Goal: Task Accomplishment & Management: Manage account settings

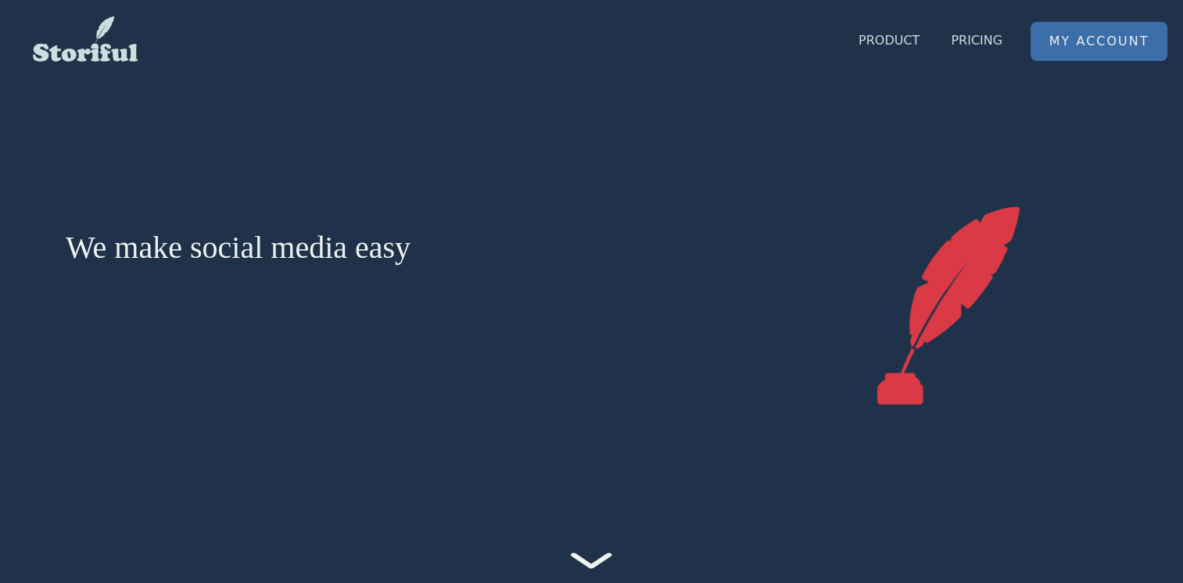
click at [1113, 42] on link "My Account" at bounding box center [1099, 42] width 135 height 38
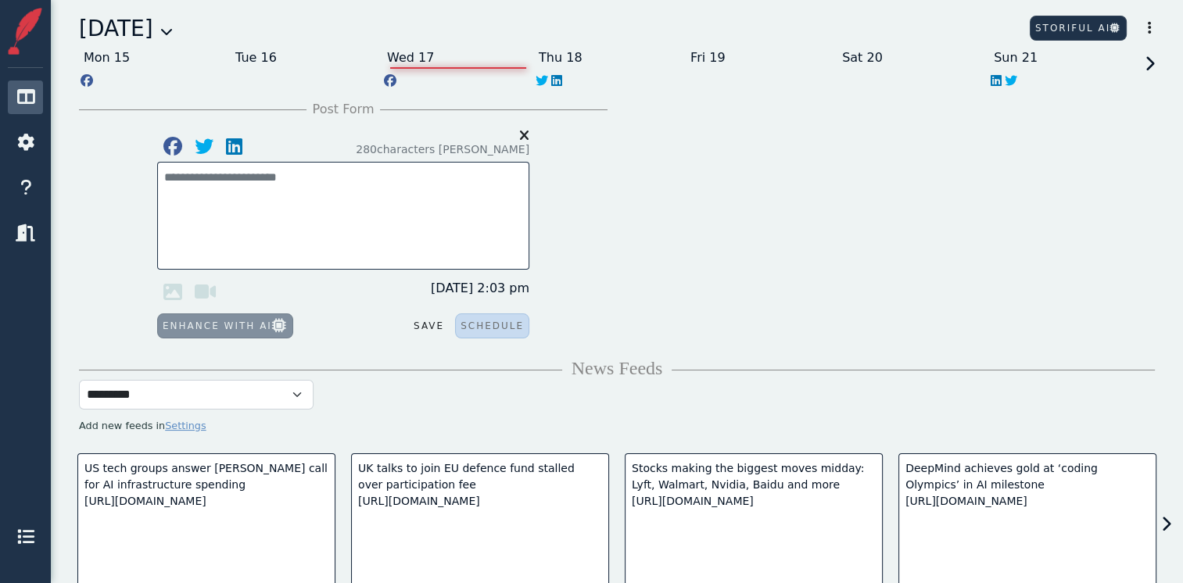
click at [173, 38] on icon at bounding box center [166, 31] width 13 height 13
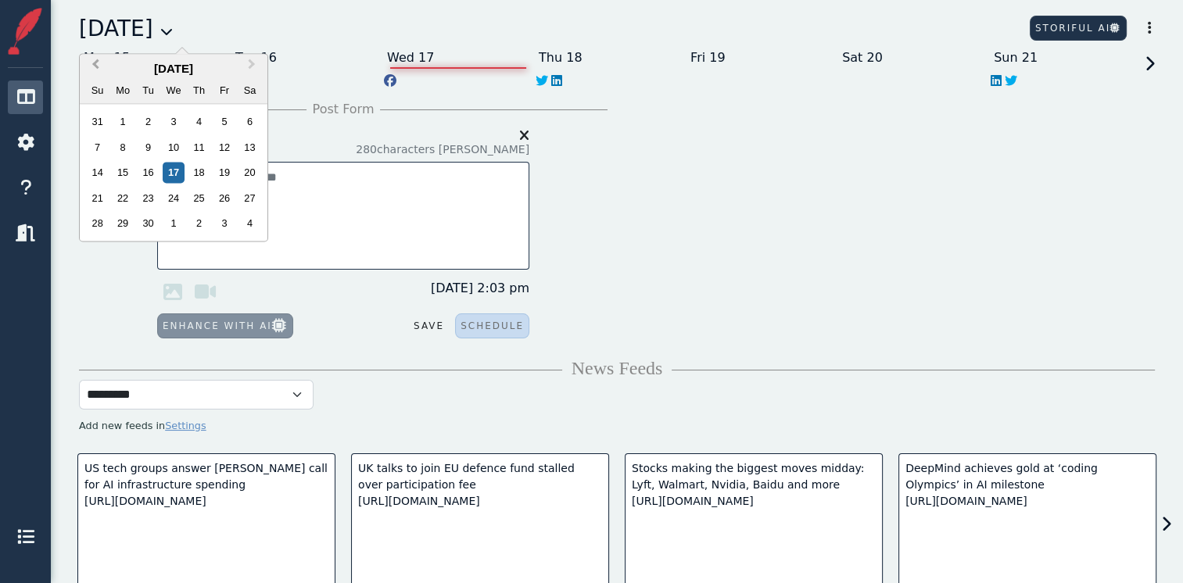
click at [95, 63] on span "Previous Month" at bounding box center [95, 67] width 0 height 23
click at [222, 123] on div "1" at bounding box center [224, 122] width 21 height 21
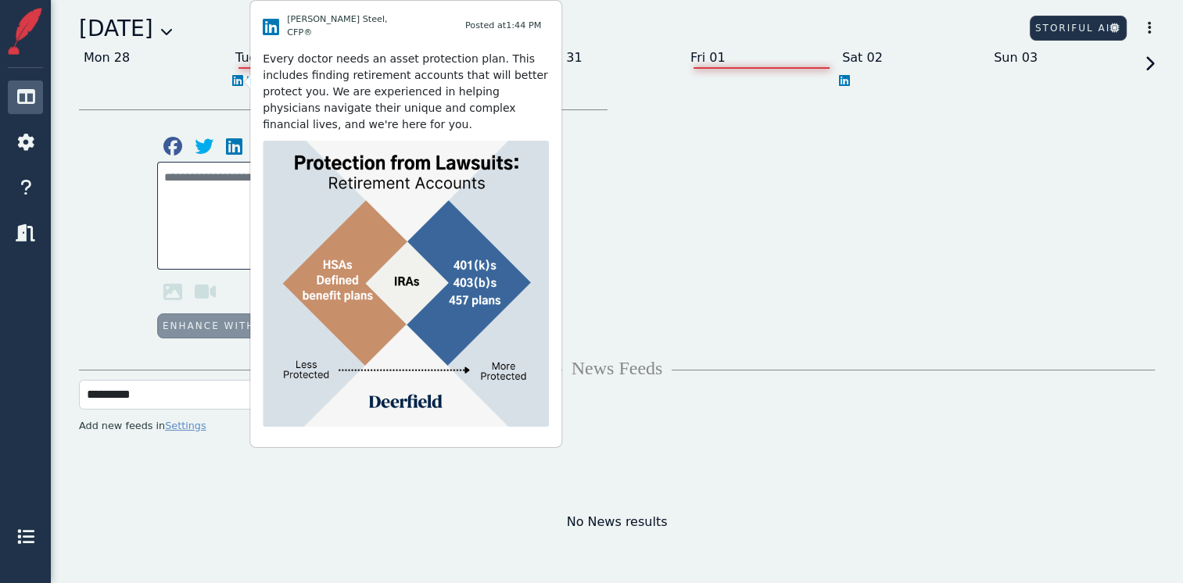
click at [237, 84] on icon at bounding box center [237, 80] width 11 height 13
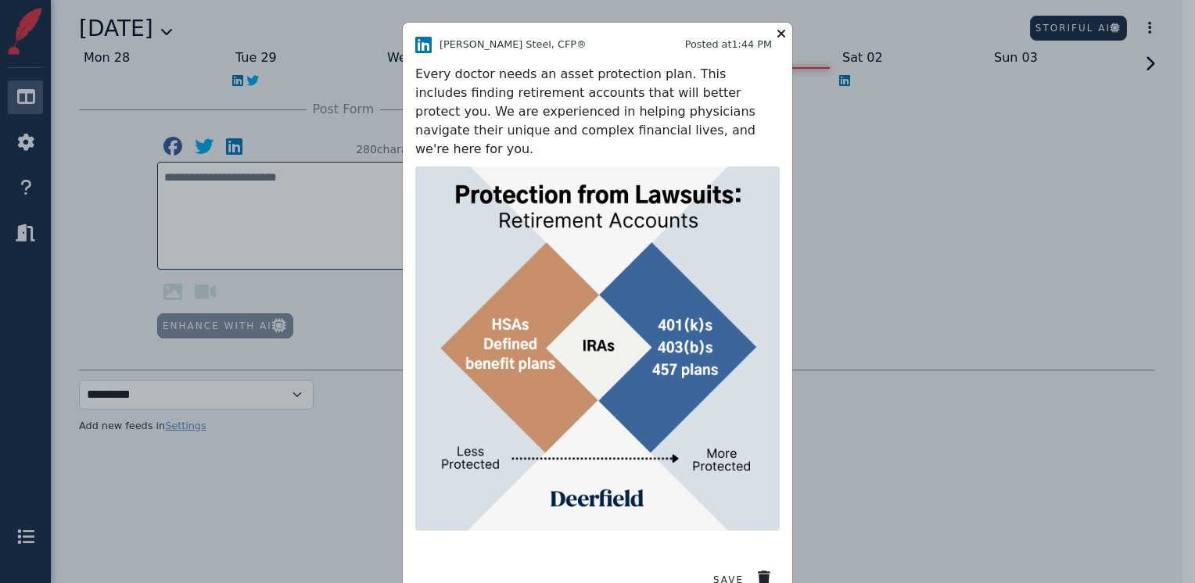
click at [775, 31] on icon at bounding box center [781, 34] width 19 height 22
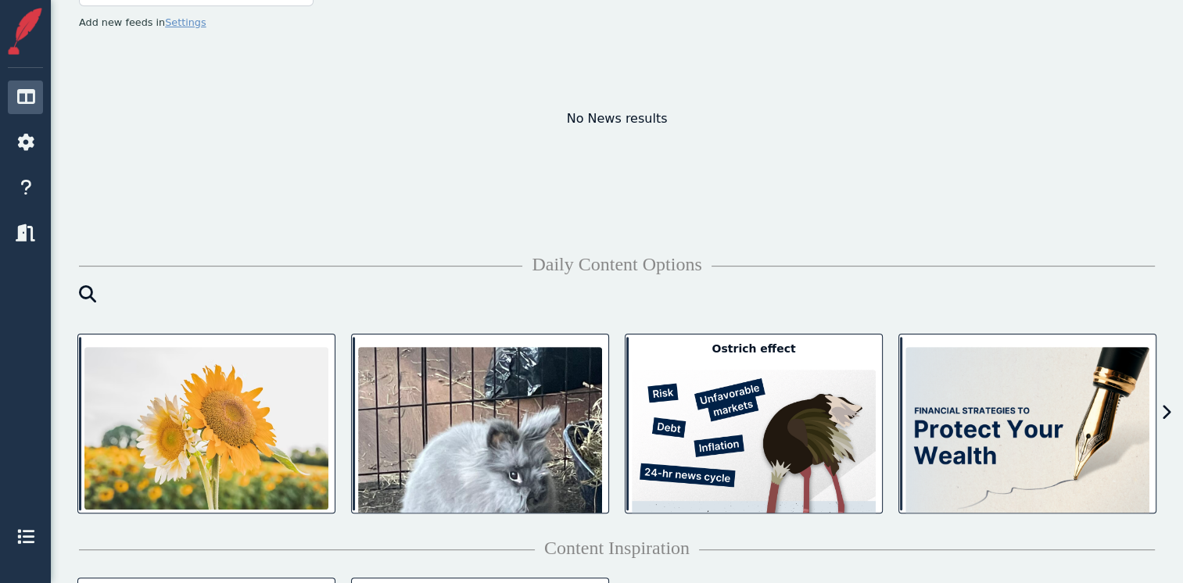
scroll to position [423, 0]
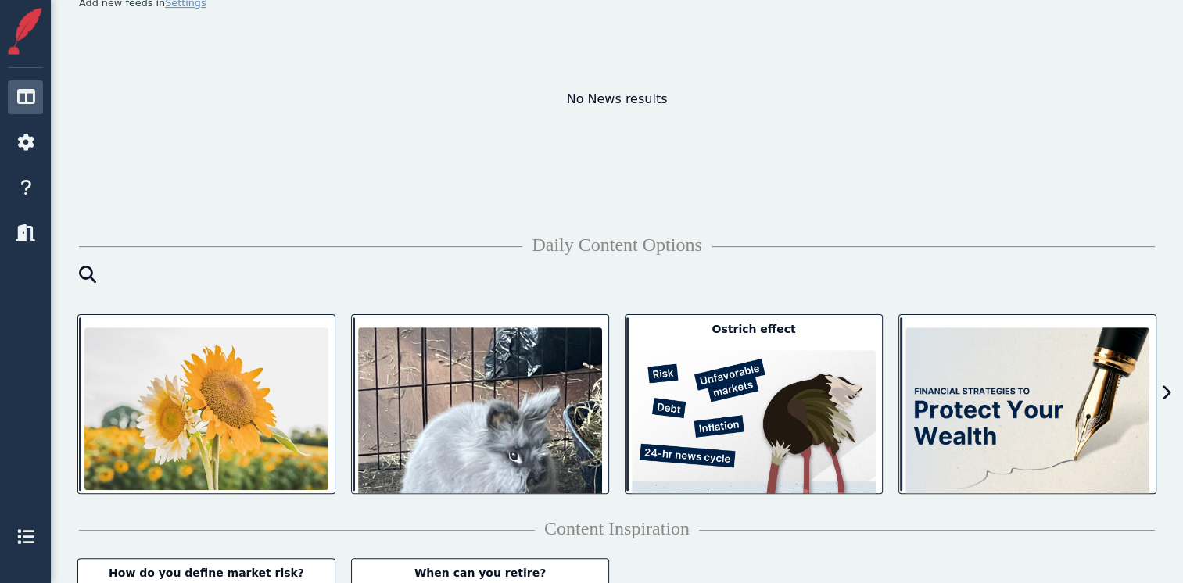
click at [1166, 390] on icon at bounding box center [1166, 394] width 10 height 16
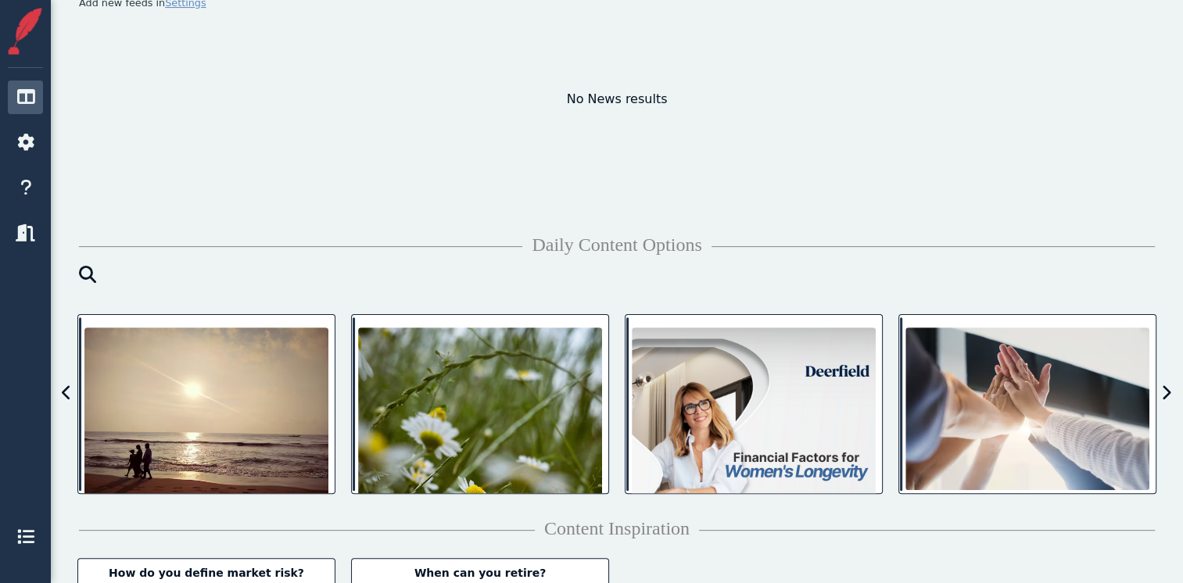
click at [1166, 390] on icon at bounding box center [1166, 394] width 10 height 16
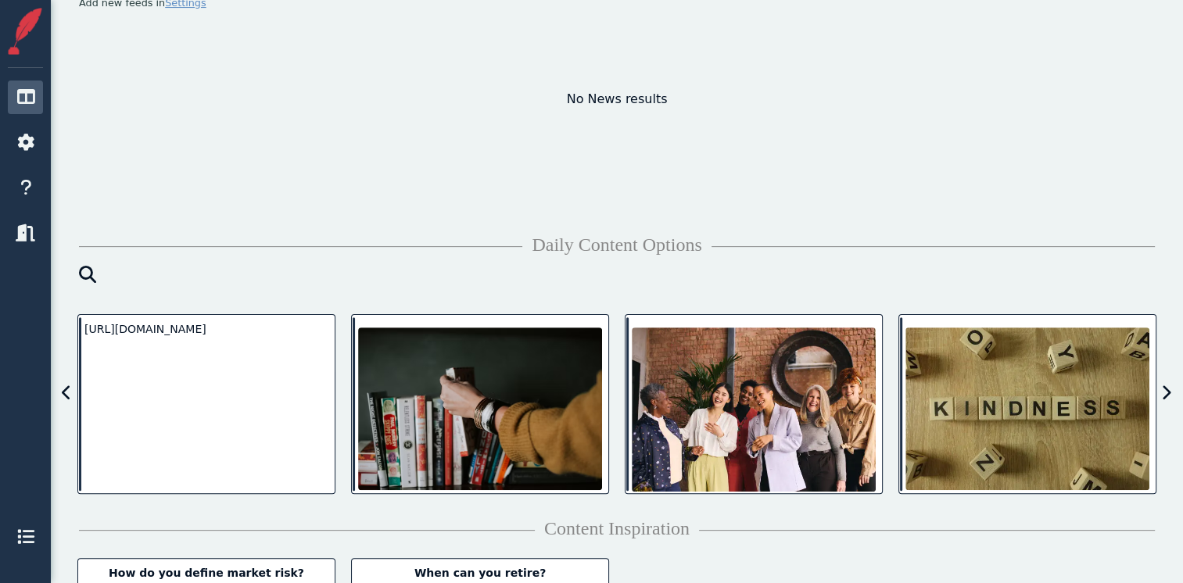
click at [1166, 390] on icon at bounding box center [1166, 394] width 10 height 16
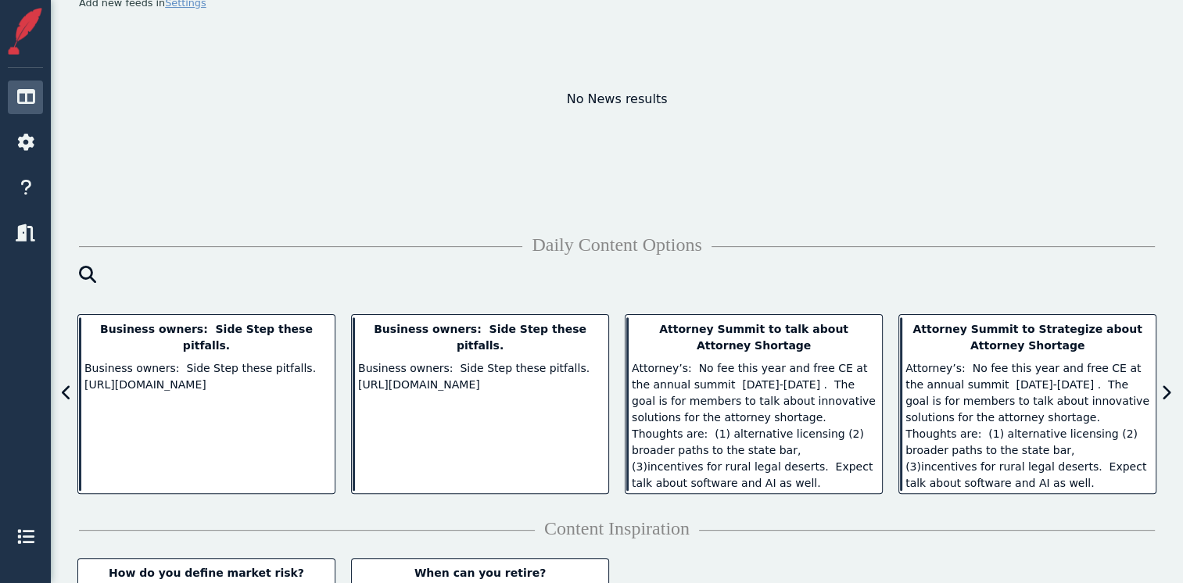
click at [1166, 390] on icon at bounding box center [1166, 394] width 10 height 16
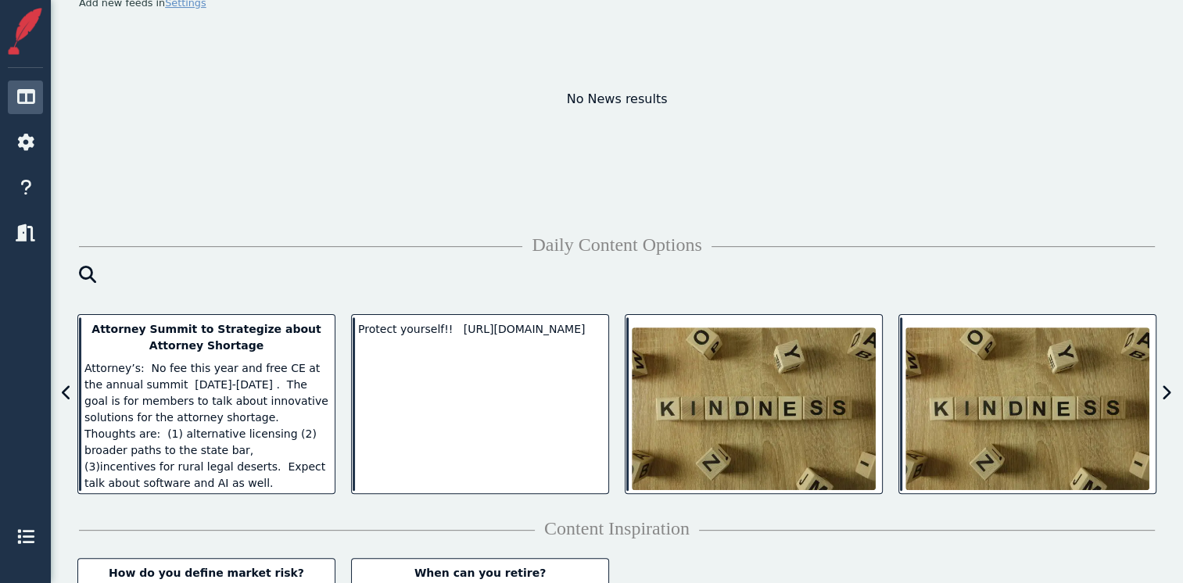
click at [1166, 390] on icon at bounding box center [1166, 394] width 10 height 16
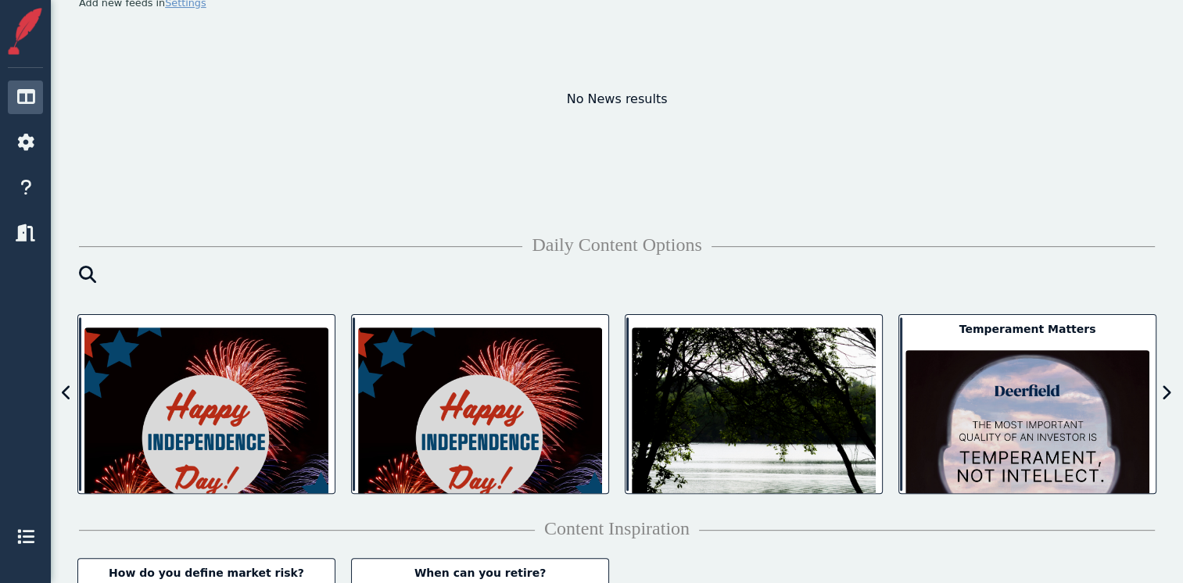
click at [1166, 390] on icon at bounding box center [1166, 394] width 10 height 16
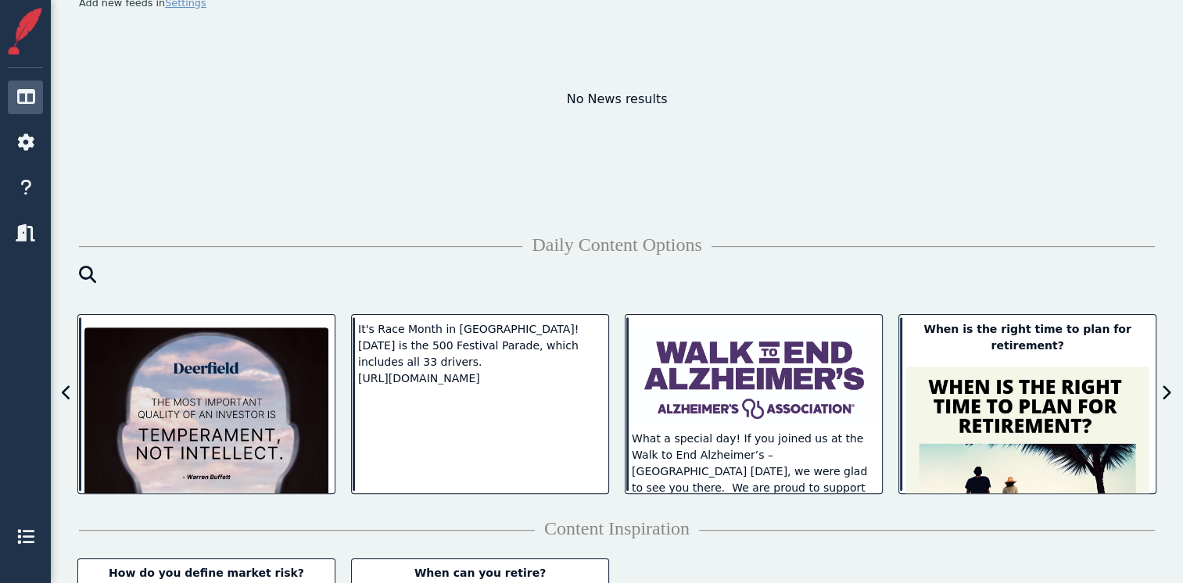
click at [1166, 390] on icon at bounding box center [1166, 394] width 10 height 16
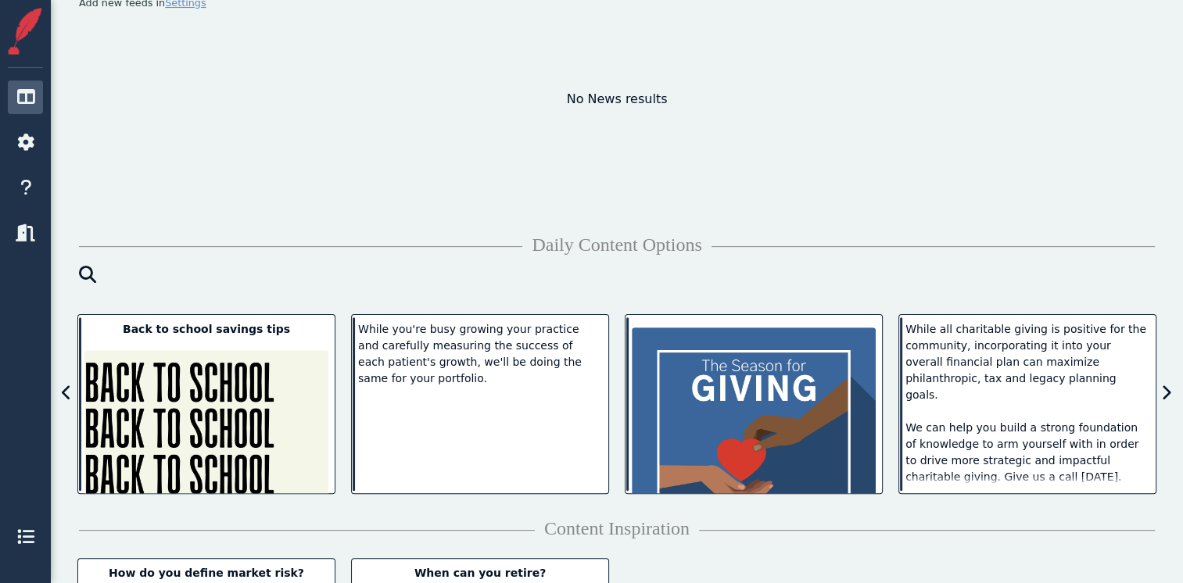
click at [1166, 390] on icon at bounding box center [1166, 394] width 10 height 16
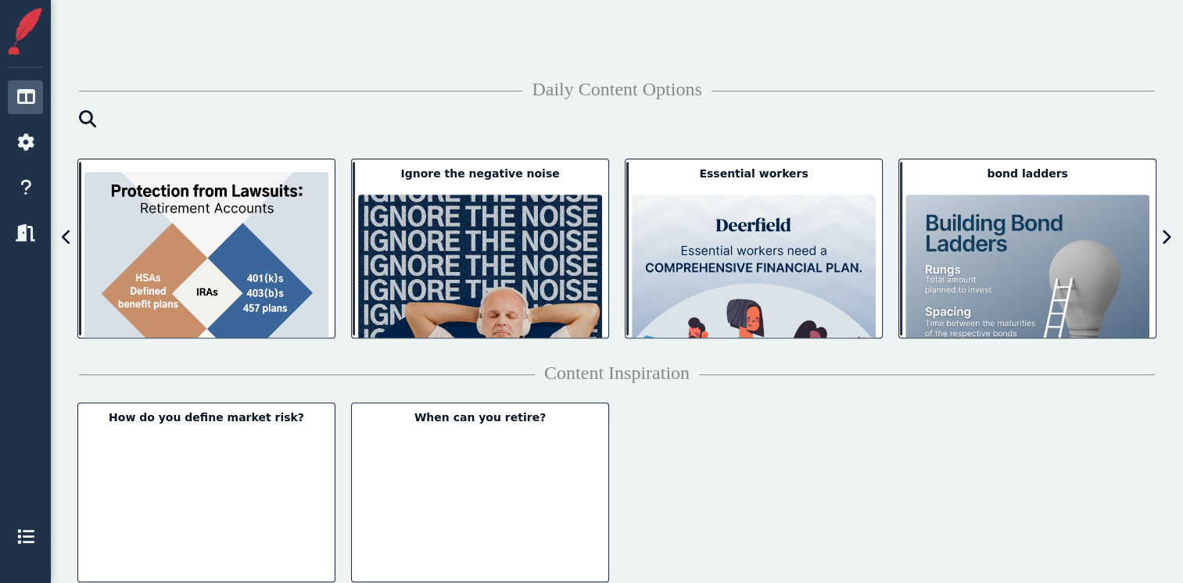
scroll to position [582, 0]
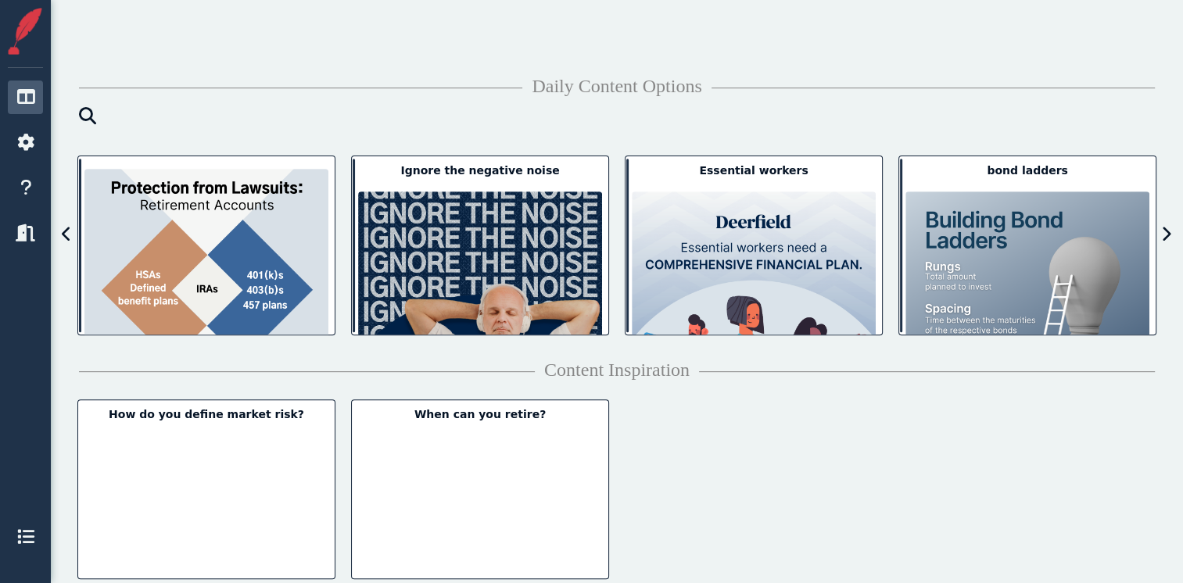
click at [716, 66] on div "**********" at bounding box center [617, 171] width 1095 height 828
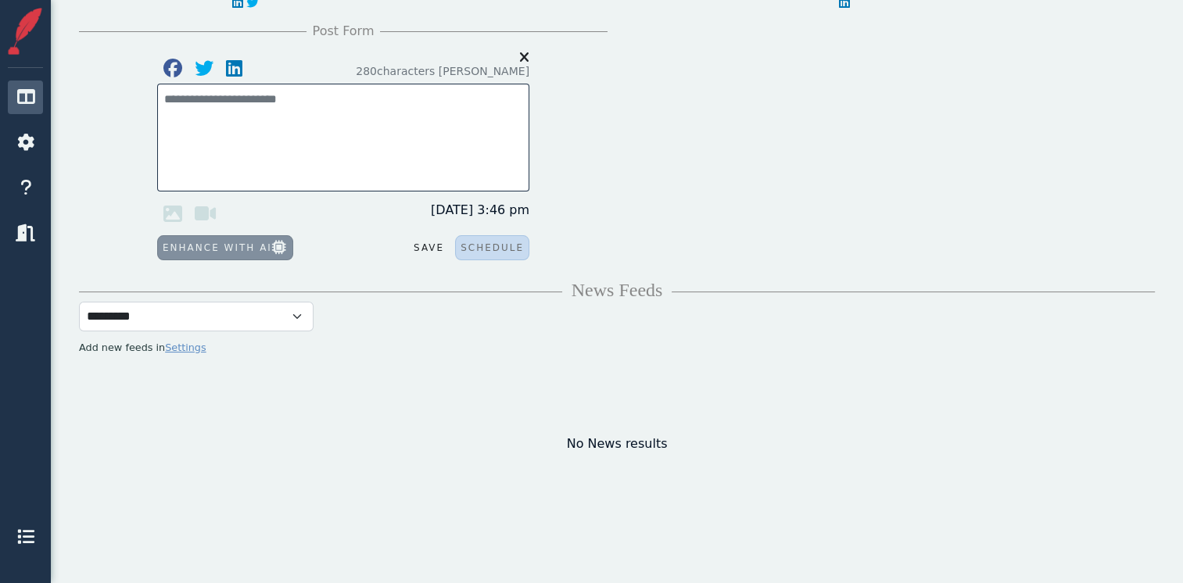
scroll to position [0, 0]
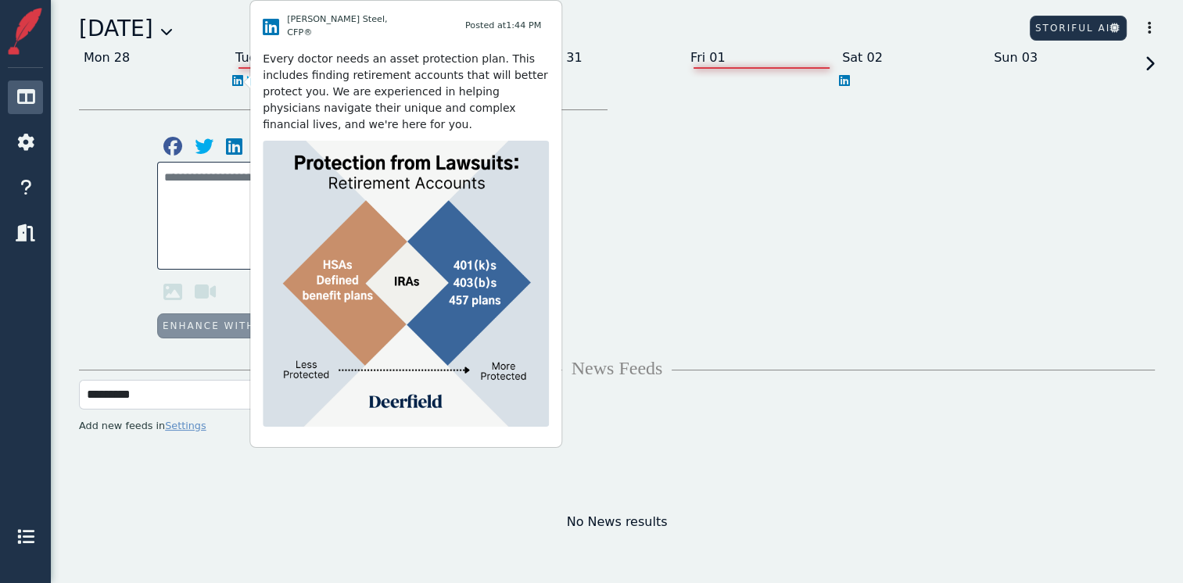
click at [235, 79] on icon at bounding box center [237, 80] width 11 height 13
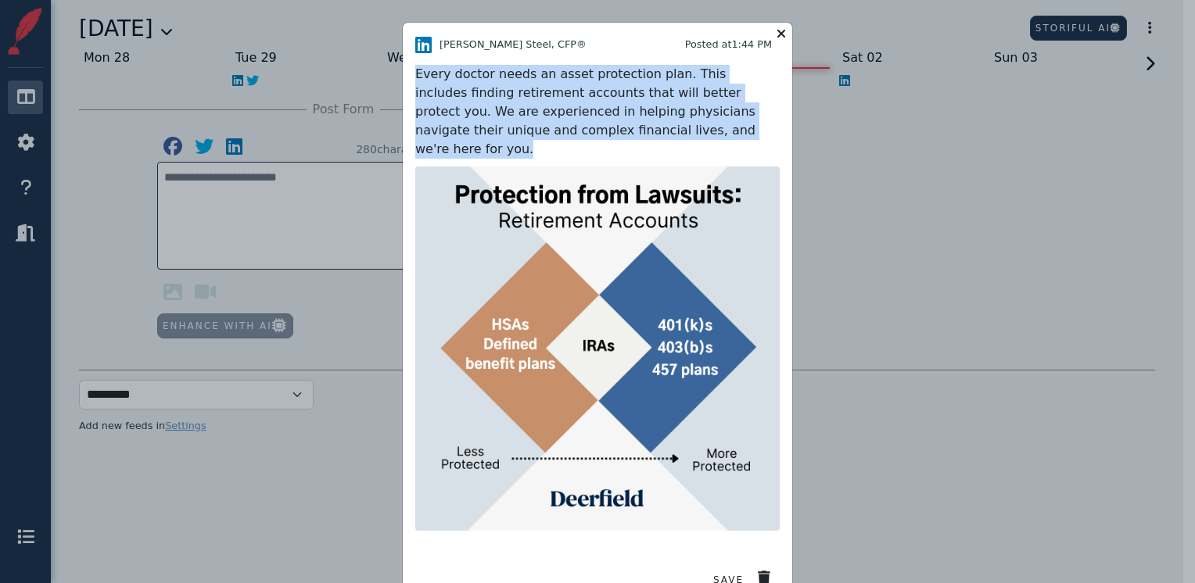
drag, startPoint x: 595, startPoint y: 120, endPoint x: 400, endPoint y: 70, distance: 201.1
click at [403, 70] on div "[PERSON_NAME] Steel, CFP® Posted at 1:44 PM Every doctor needs an asset protect…" at bounding box center [598, 314] width 390 height 583
copy div "Every doctor needs an asset protection plan. This includes finding retirement a…"
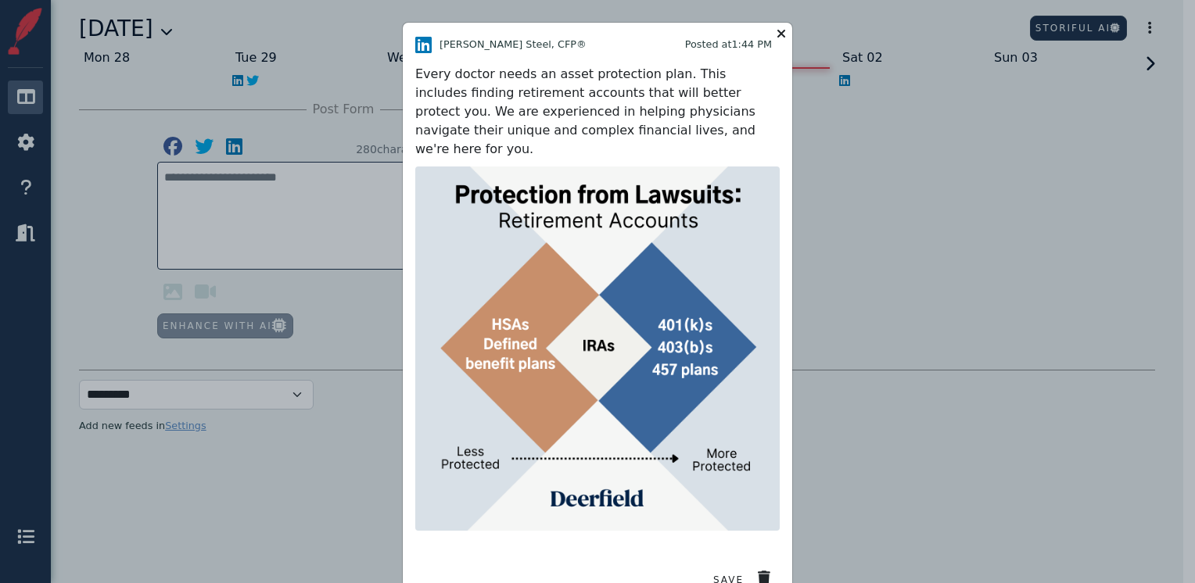
click at [776, 30] on icon at bounding box center [781, 34] width 19 height 22
